Goal: Task Accomplishment & Management: Manage account settings

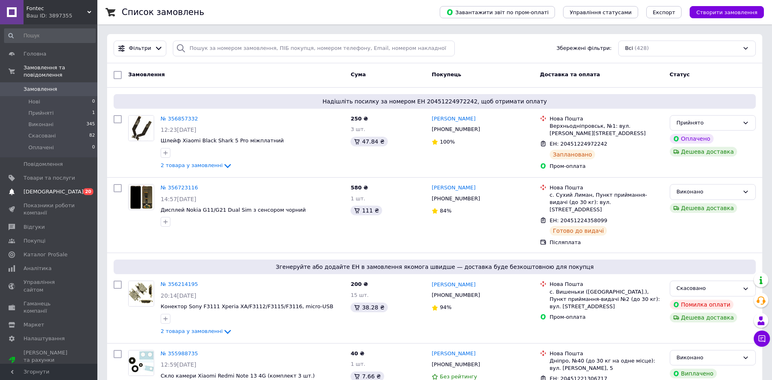
click at [59, 188] on span "[DEMOGRAPHIC_DATA]" at bounding box center [50, 191] width 52 height 7
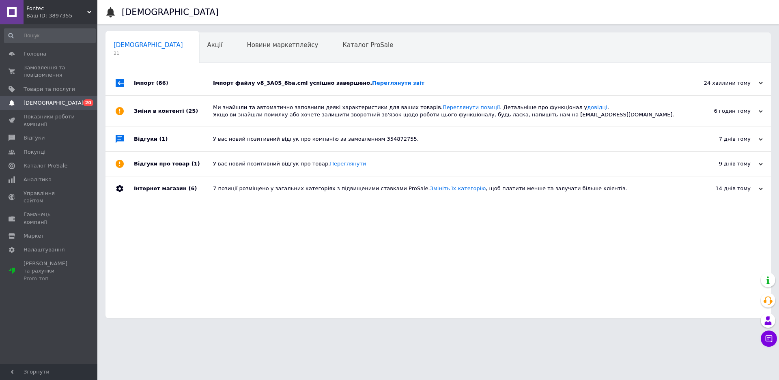
click at [239, 79] on div "Імпорт файлу v8_3A05_8ba.cml успішно завершено. Переглянути звіт" at bounding box center [447, 83] width 469 height 24
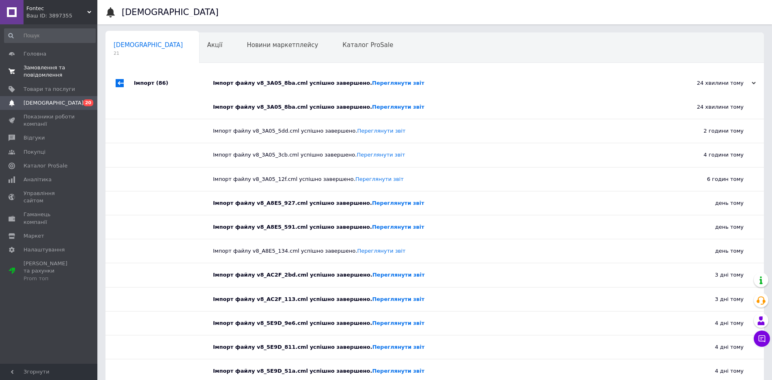
click at [43, 69] on span "Замовлення та повідомлення" at bounding box center [50, 71] width 52 height 15
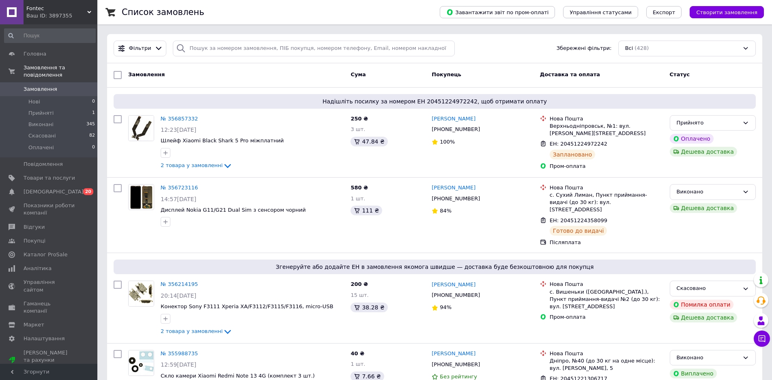
click at [35, 86] on span "Замовлення" at bounding box center [41, 89] width 34 height 7
